Goal: Use online tool/utility: Utilize a website feature to perform a specific function

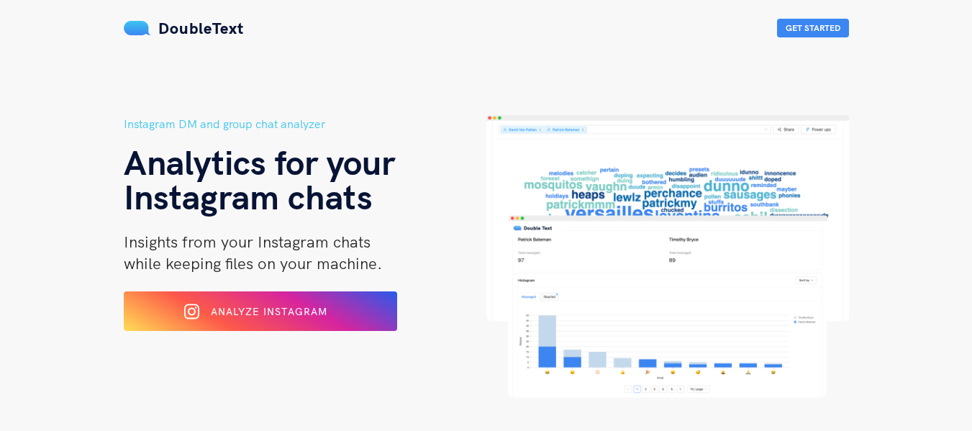
click at [315, 295] on button "Analyze Instagram" at bounding box center [260, 311] width 273 height 40
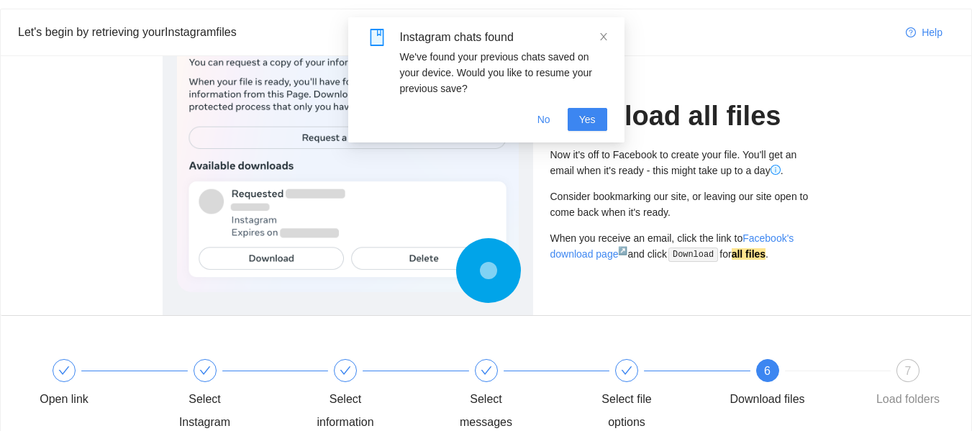
scroll to position [40, 0]
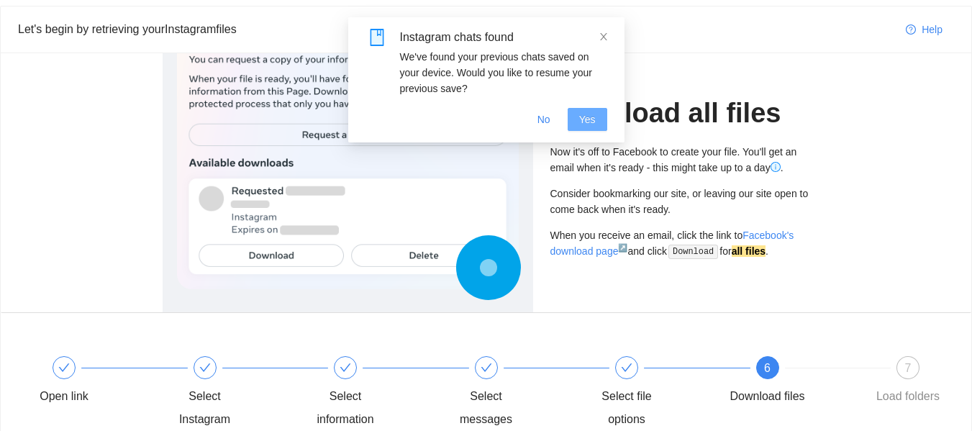
click at [592, 123] on span "Yes" at bounding box center [587, 119] width 17 height 16
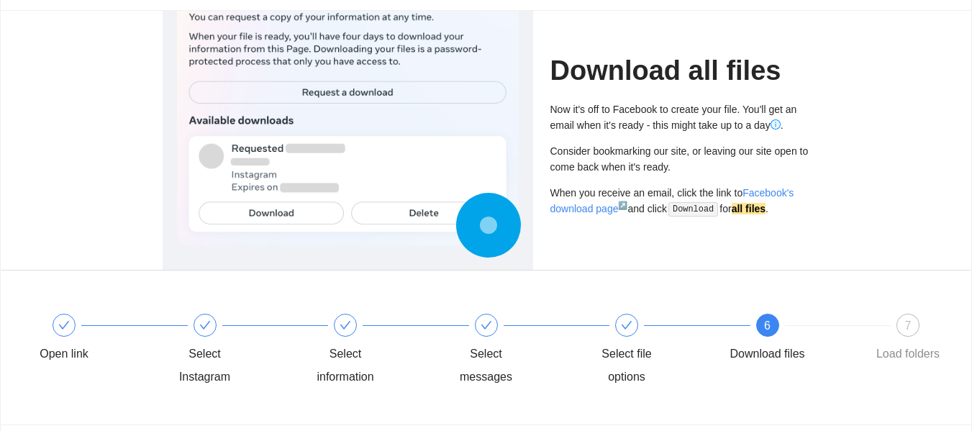
scroll to position [83, 0]
click at [884, 329] on div "7 Load folders" at bounding box center [907, 339] width 83 height 52
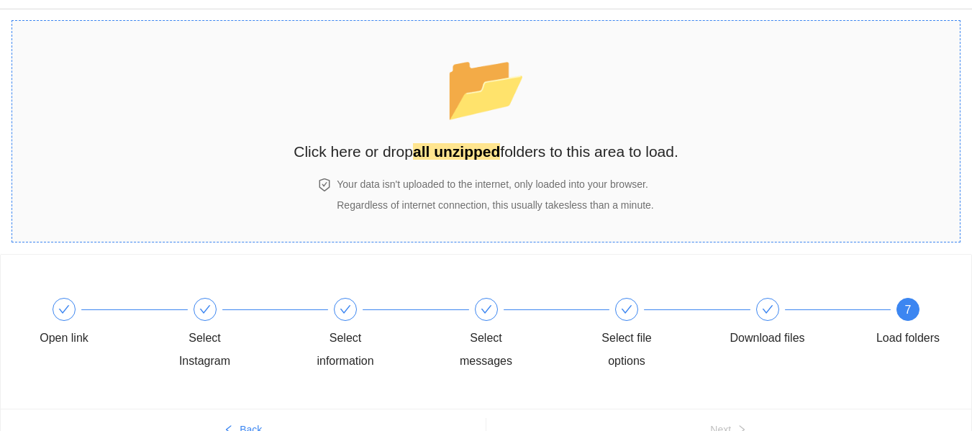
scroll to position [35, 0]
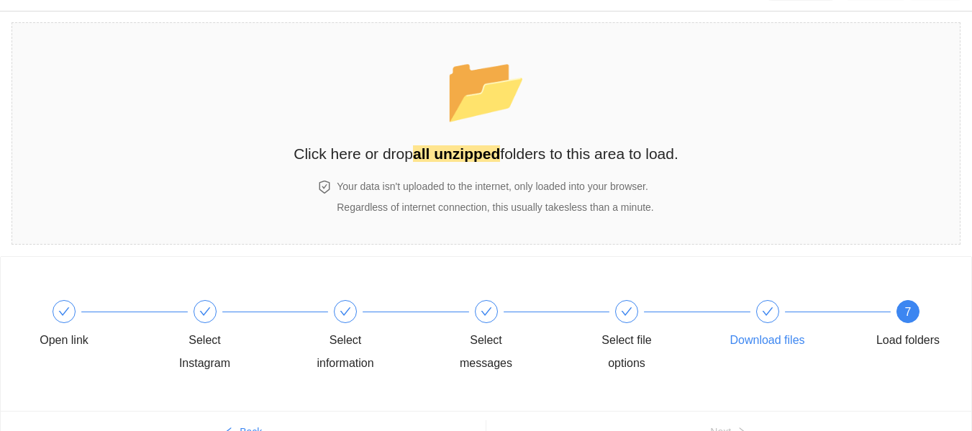
click at [762, 308] on icon "check" at bounding box center [768, 312] width 12 height 12
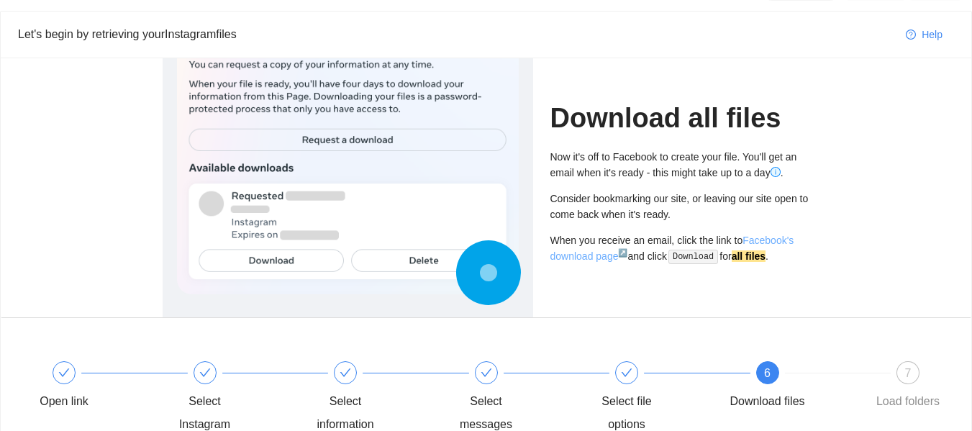
click at [593, 256] on link "Facebook's download page ↗" at bounding box center [672, 248] width 244 height 27
click at [916, 385] on div "7 Load folders" at bounding box center [907, 387] width 83 height 52
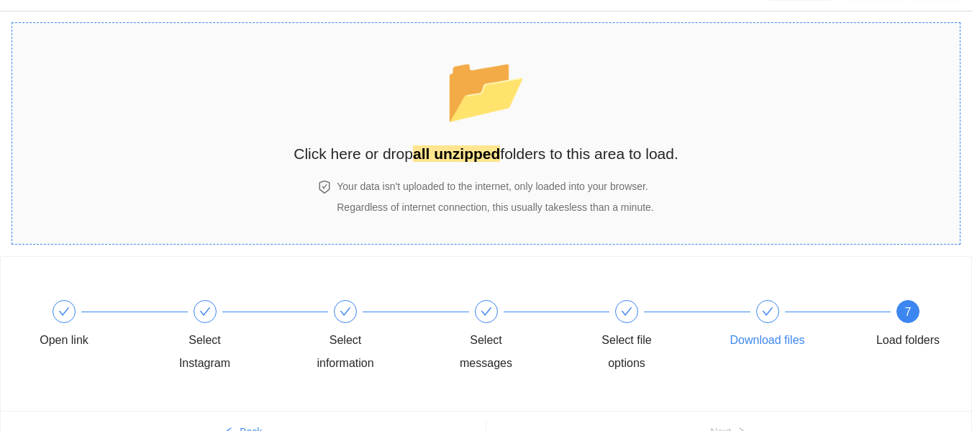
click at [465, 198] on div "Your data isn't uploaded to the internet, only loaded into your browser. Regard…" at bounding box center [495, 196] width 322 height 37
